Goal: Transaction & Acquisition: Subscribe to service/newsletter

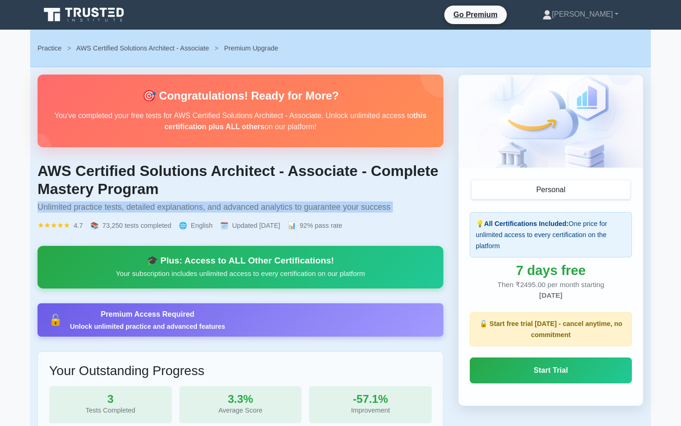
click at [332, 94] on h2 "🎯 Congratulations! Ready for More?" at bounding box center [240, 95] width 376 height 13
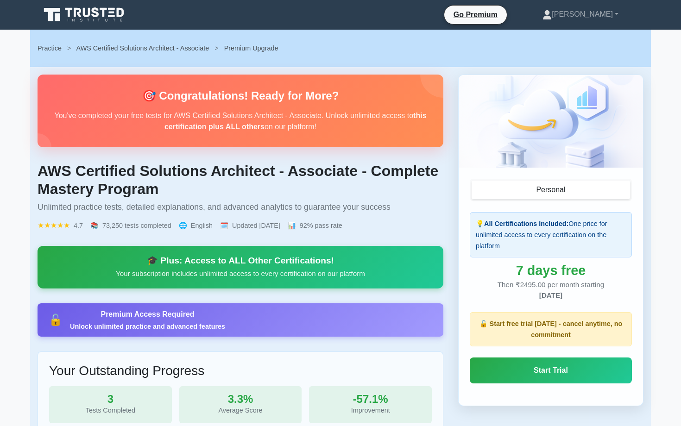
click at [332, 94] on h2 "🎯 Congratulations! Ready for More?" at bounding box center [240, 95] width 376 height 13
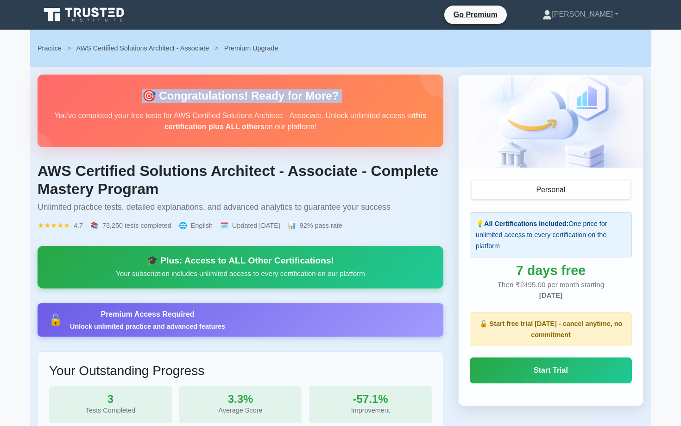
click at [318, 114] on p "You've completed your free tests for AWS Certified Solutions Architect - Associ…" at bounding box center [240, 121] width 376 height 22
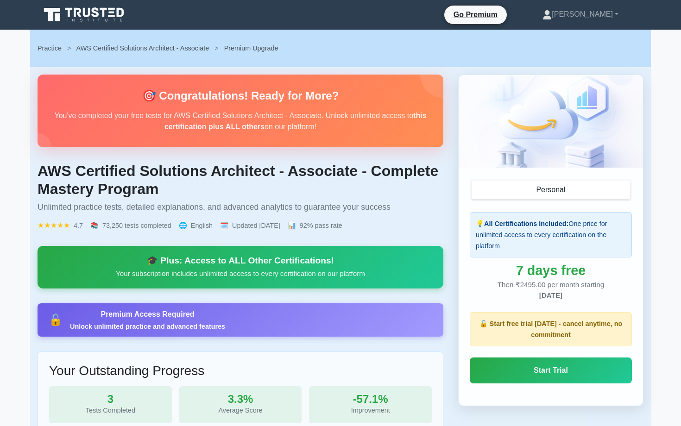
click at [318, 114] on p "You've completed your free tests for AWS Certified Solutions Architect - Associ…" at bounding box center [240, 121] width 376 height 22
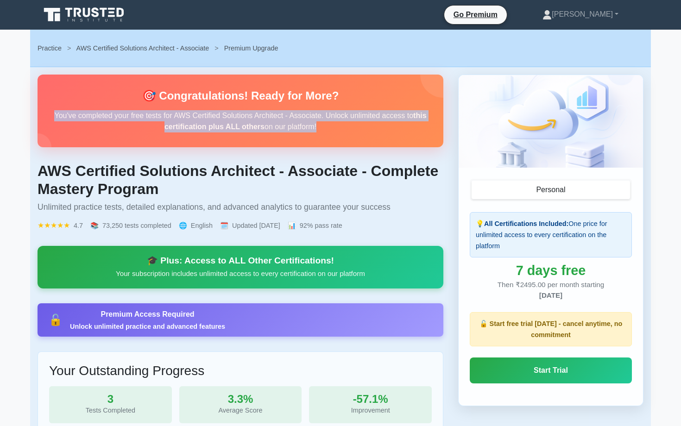
click at [318, 114] on p "You've completed your free tests for AWS Certified Solutions Architect - Associ…" at bounding box center [240, 121] width 376 height 22
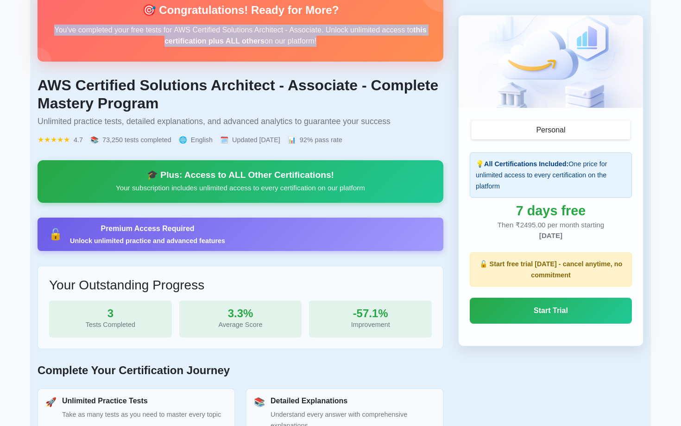
scroll to position [87, 0]
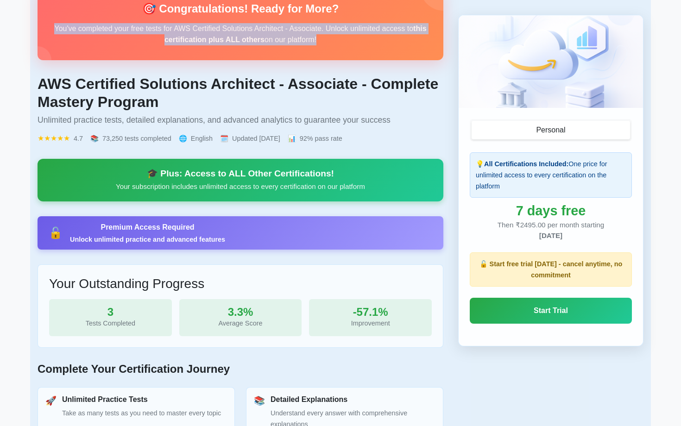
click at [376, 118] on p "Unlimited practice tests, detailed explanations, and advanced analytics to guar…" at bounding box center [241, 119] width 406 height 11
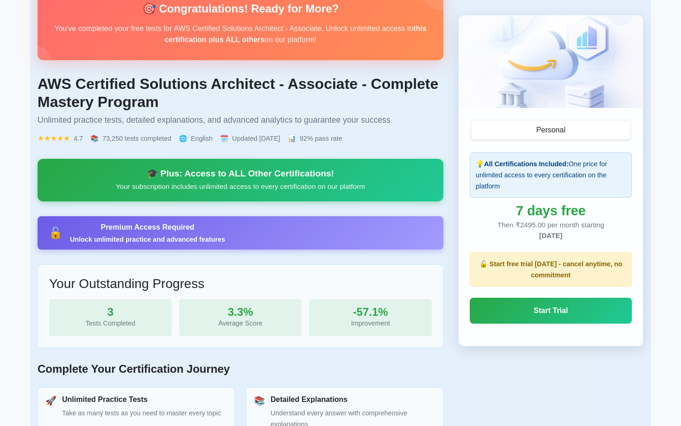
click at [376, 118] on p "Unlimited practice tests, detailed explanations, and advanced analytics to guar…" at bounding box center [241, 119] width 406 height 11
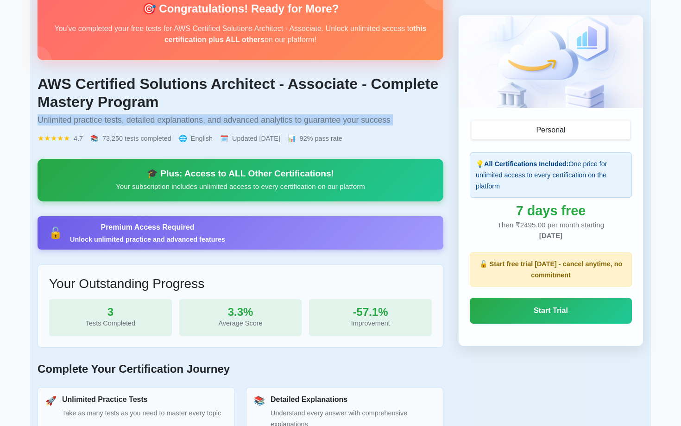
click at [354, 130] on div "AWS Certified Solutions Architect - Associate - Complete Mastery Program Unlimi…" at bounding box center [241, 109] width 406 height 69
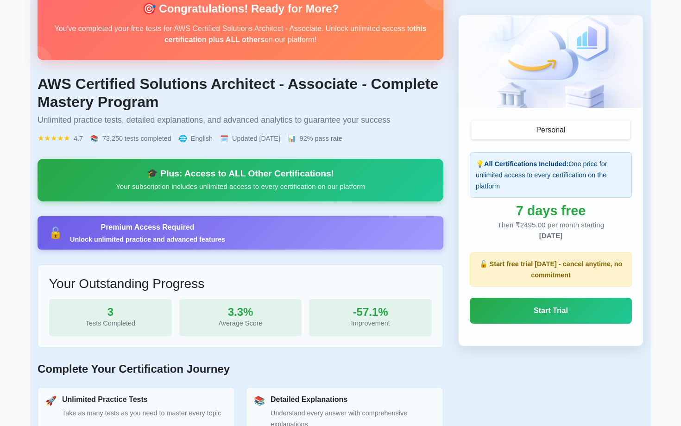
click at [354, 130] on div "AWS Certified Solutions Architect - Associate - Complete Mastery Program Unlimi…" at bounding box center [241, 109] width 406 height 69
click at [381, 138] on div "★★★★★ 4.7 📚 73,250 tests completed 🌐 English 🗓️ Updated [DATE] 📊 92% pass rate" at bounding box center [241, 138] width 406 height 11
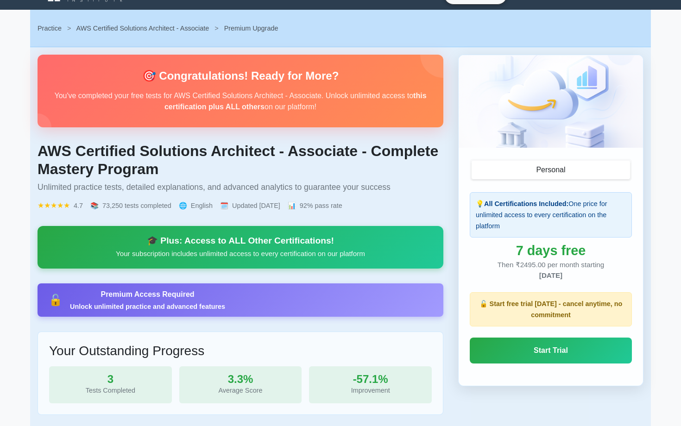
scroll to position [0, 0]
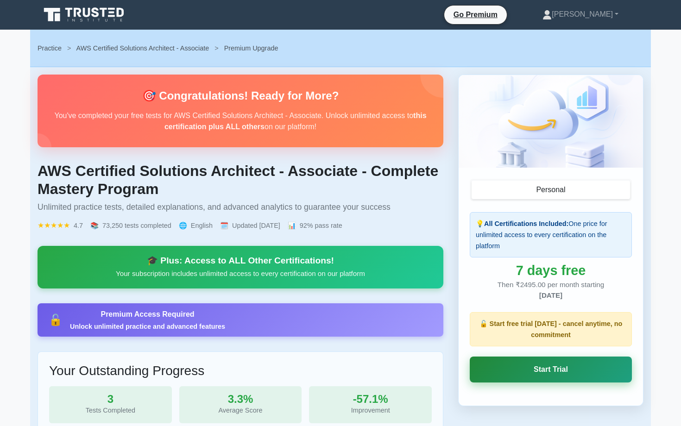
click at [546, 371] on link "Start Trial" at bounding box center [551, 370] width 162 height 26
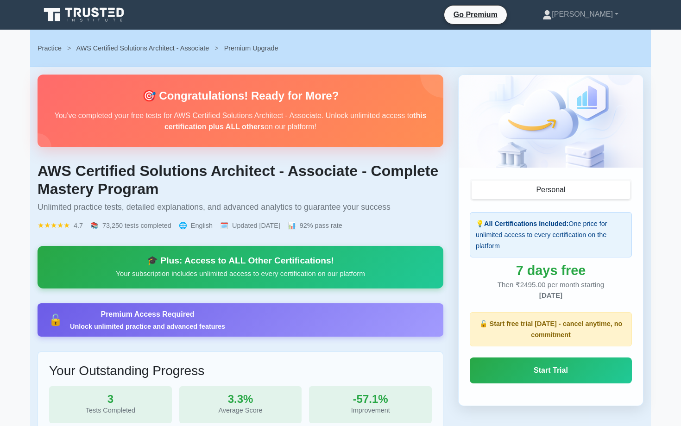
click at [527, 287] on div "Then ₹2495.00 per month starting [DATE]" at bounding box center [551, 290] width 162 height 21
click at [540, 296] on span "[DATE]" at bounding box center [551, 296] width 23 height 8
